Goal: Information Seeking & Learning: Learn about a topic

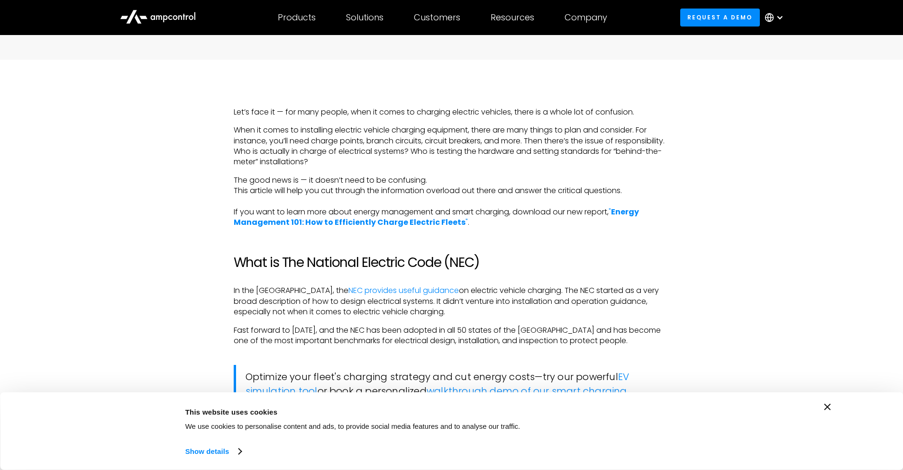
scroll to position [616, 0]
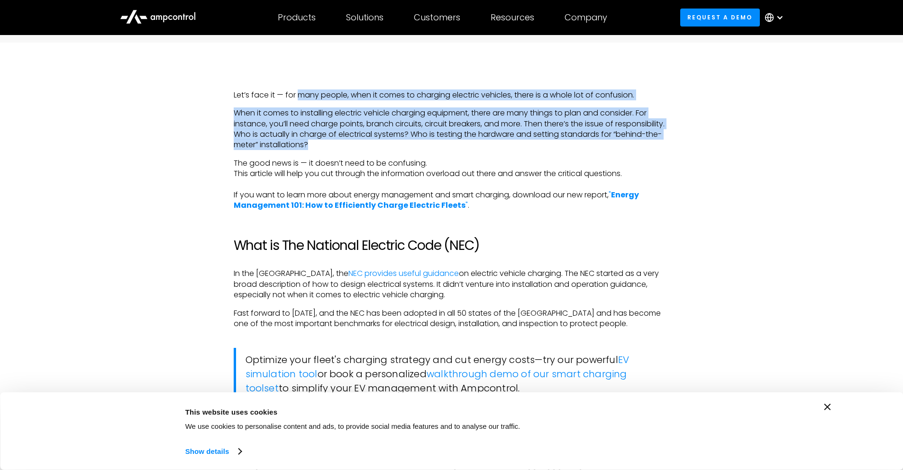
drag, startPoint x: 298, startPoint y: 95, endPoint x: 502, endPoint y: 150, distance: 211.0
click at [440, 146] on p "When it comes to installing electric vehicle charging equipment, there are many…" at bounding box center [452, 129] width 436 height 43
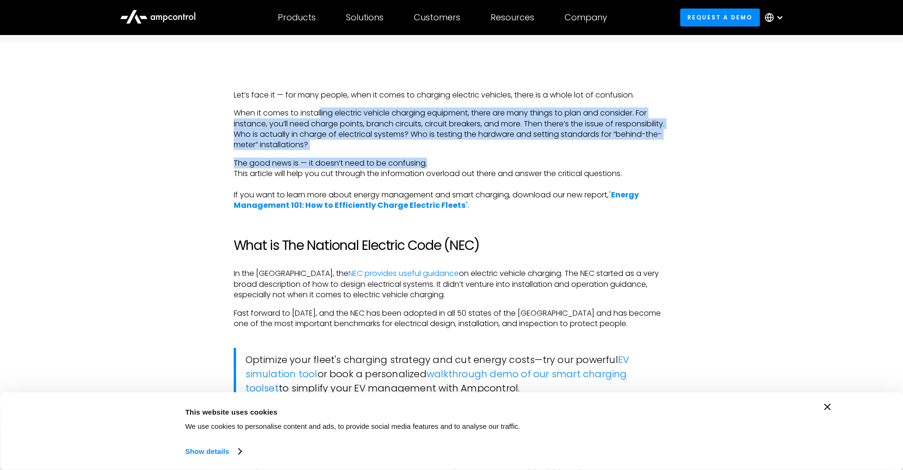
drag, startPoint x: 447, startPoint y: 142, endPoint x: 355, endPoint y: 122, distance: 94.6
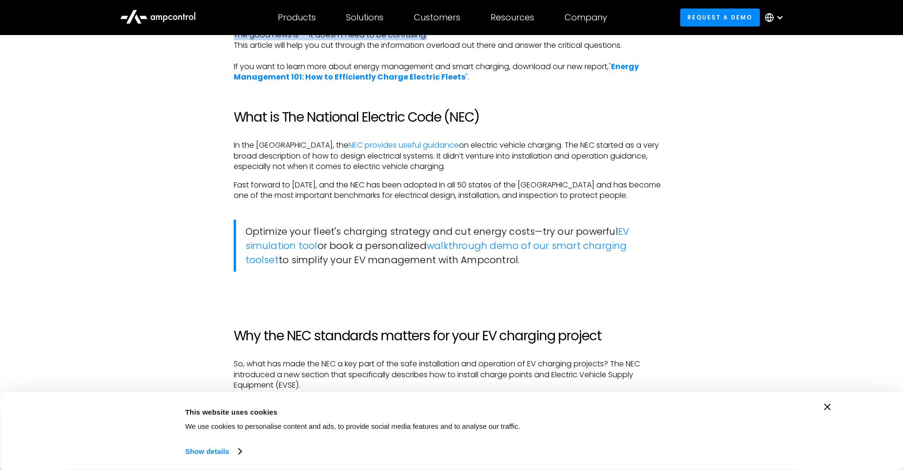
scroll to position [758, 0]
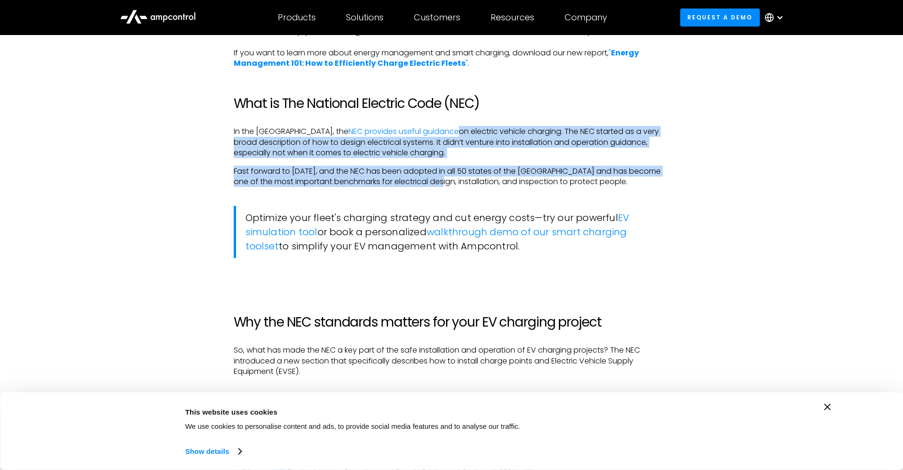
drag, startPoint x: 419, startPoint y: 154, endPoint x: 431, endPoint y: 183, distance: 31.2
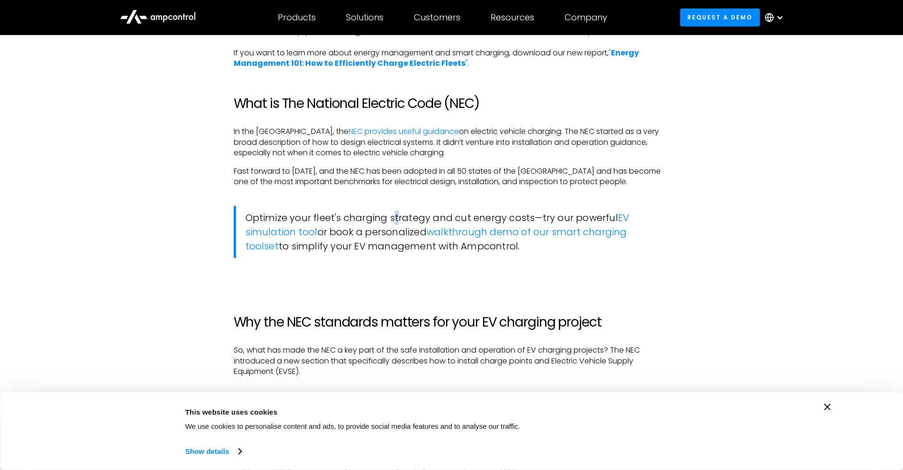
drag, startPoint x: 396, startPoint y: 202, endPoint x: 391, endPoint y: 199, distance: 5.4
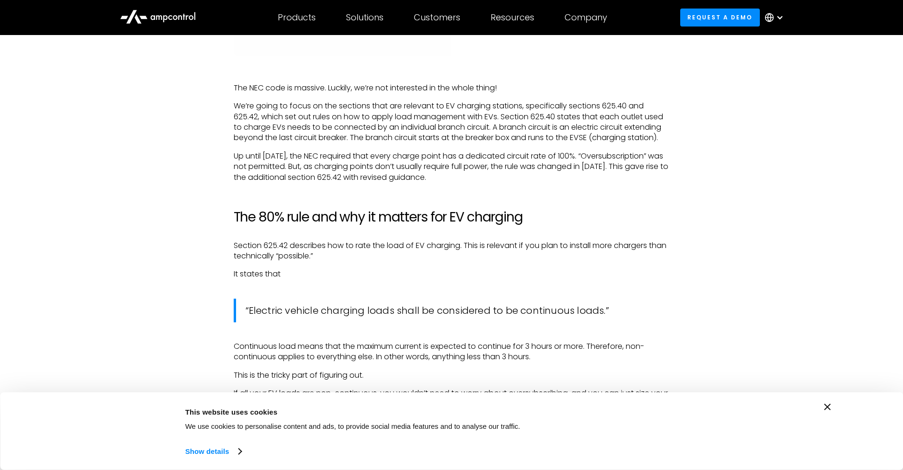
scroll to position [1564, 0]
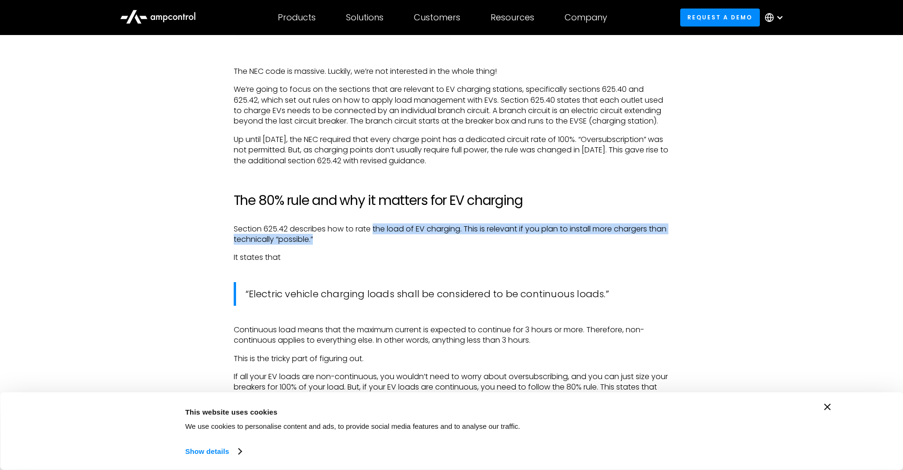
drag, startPoint x: 378, startPoint y: 238, endPoint x: 372, endPoint y: 212, distance: 27.2
click at [372, 212] on div "Let’s face it — for many people, when it comes to charging electric vehicles, t…" at bounding box center [452, 252] width 436 height 2221
click at [373, 232] on p "Section 625.42 describes how to rate the load of EV charging. This is relevant …" at bounding box center [452, 234] width 436 height 21
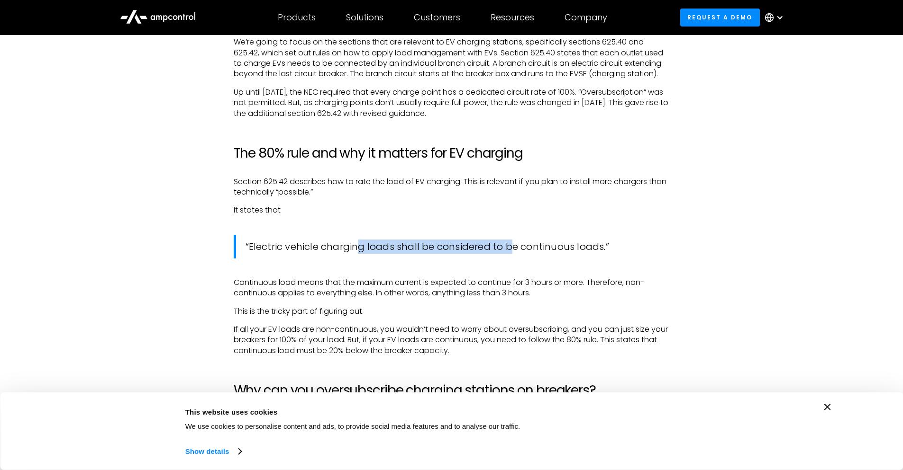
drag, startPoint x: 358, startPoint y: 251, endPoint x: 592, endPoint y: 257, distance: 234.1
click at [572, 254] on blockquote "“Electric vehicle charging loads shall be considered to be continuous loads.”" at bounding box center [452, 247] width 436 height 24
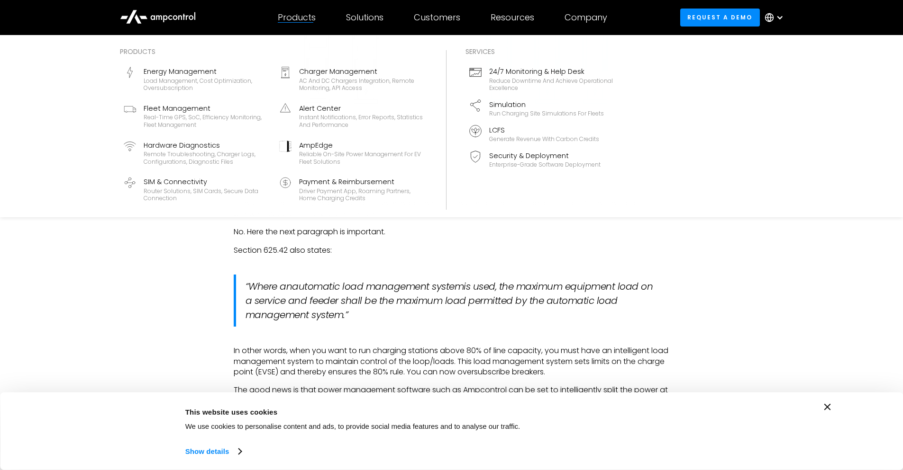
scroll to position [1943, 0]
